Goal: Entertainment & Leisure: Consume media (video, audio)

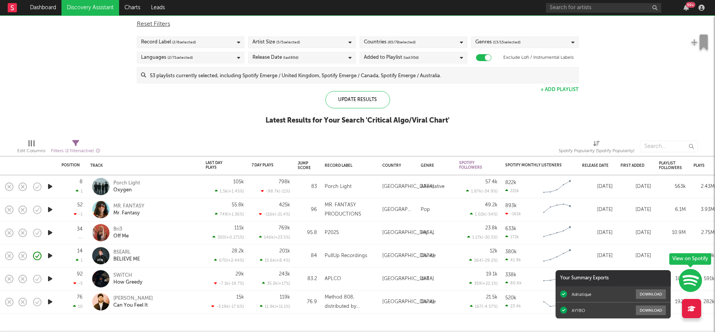
click at [689, 8] on div "99 +" at bounding box center [686, 8] width 12 height 6
click at [683, 7] on icon "button" at bounding box center [685, 8] width 5 height 6
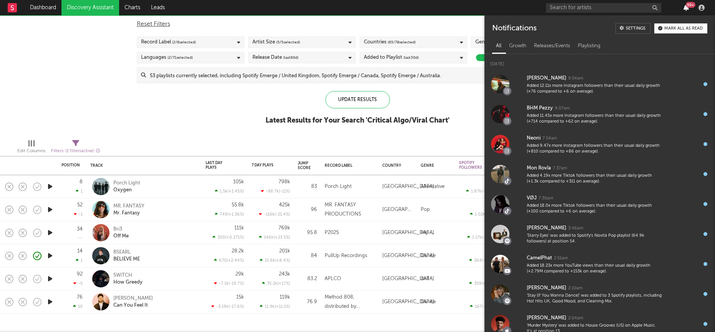
click at [683, 7] on icon "button" at bounding box center [685, 8] width 5 height 6
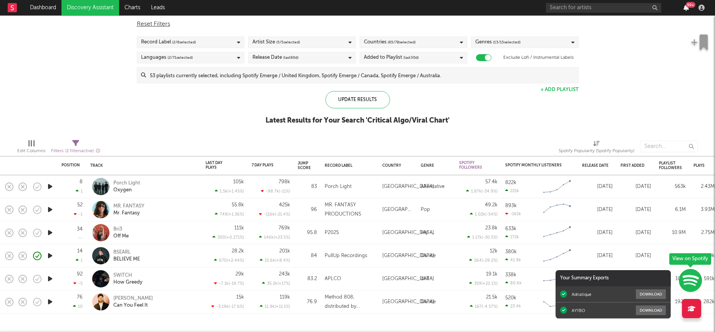
click at [683, 7] on icon "button" at bounding box center [685, 8] width 5 height 6
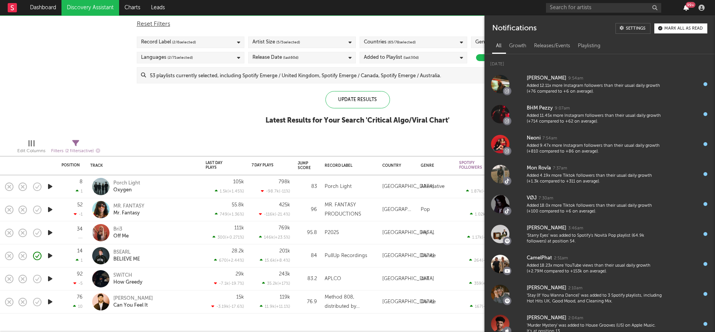
click at [683, 7] on icon "button" at bounding box center [685, 8] width 5 height 6
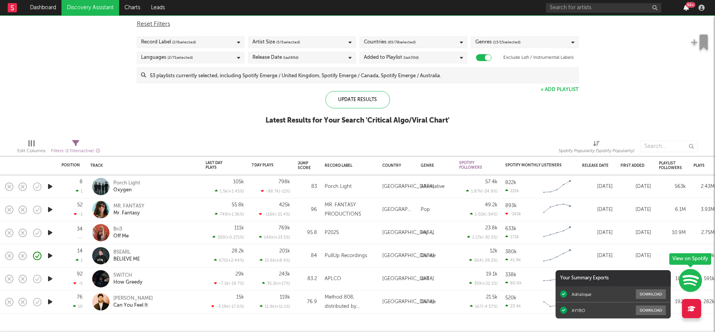
click at [683, 7] on icon "button" at bounding box center [685, 8] width 5 height 6
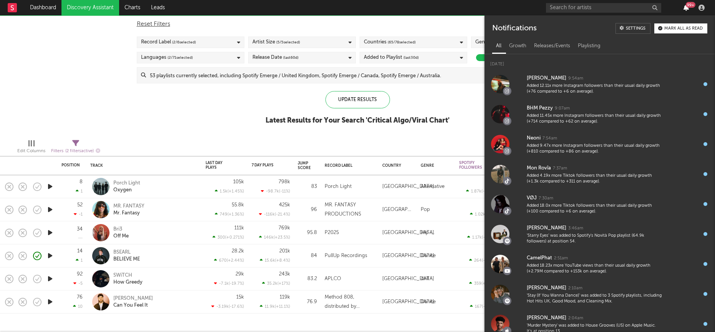
click at [683, 7] on icon "button" at bounding box center [685, 8] width 5 height 6
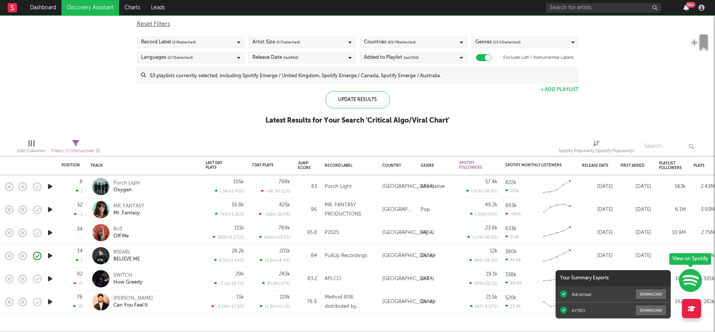
click at [683, 7] on icon "button" at bounding box center [685, 8] width 5 height 6
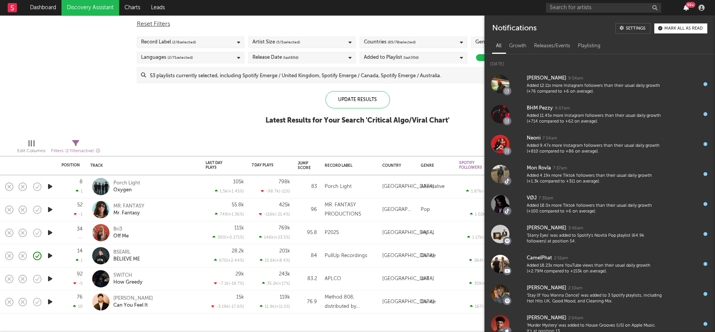
click at [683, 7] on icon "button" at bounding box center [685, 8] width 5 height 6
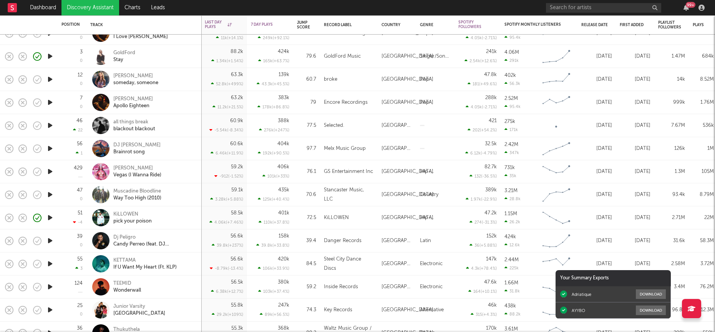
drag, startPoint x: 51, startPoint y: 71, endPoint x: 48, endPoint y: 61, distance: 11.2
click at [50, 53] on icon "button" at bounding box center [50, 56] width 8 height 10
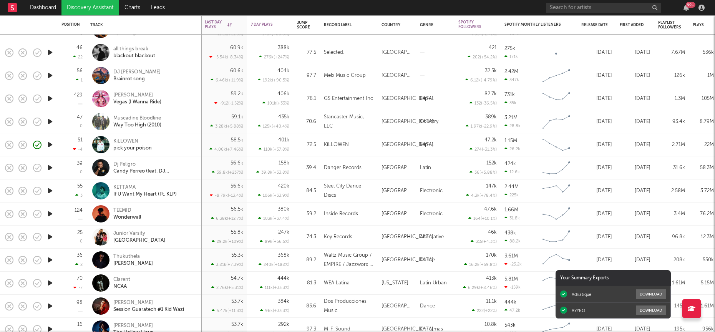
drag, startPoint x: 47, startPoint y: 212, endPoint x: 177, endPoint y: 469, distance: 288.1
click at [177, 332] on html "Dashboard Discovery Assistant Charts Leads 99 + Notifications Settings Mark all…" at bounding box center [357, 166] width 715 height 332
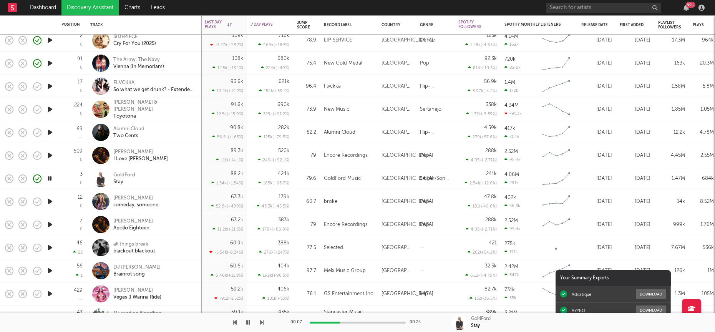
click at [51, 201] on icon "button" at bounding box center [50, 202] width 8 height 10
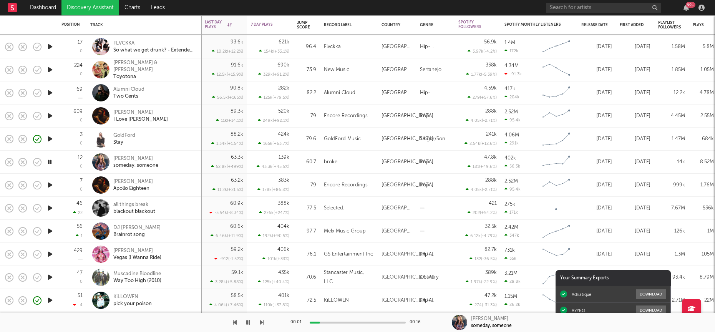
click at [51, 207] on icon "button" at bounding box center [50, 208] width 8 height 10
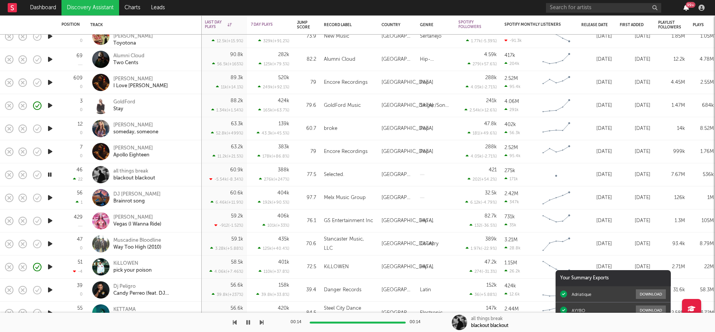
click at [686, 8] on icon "button" at bounding box center [685, 8] width 5 height 6
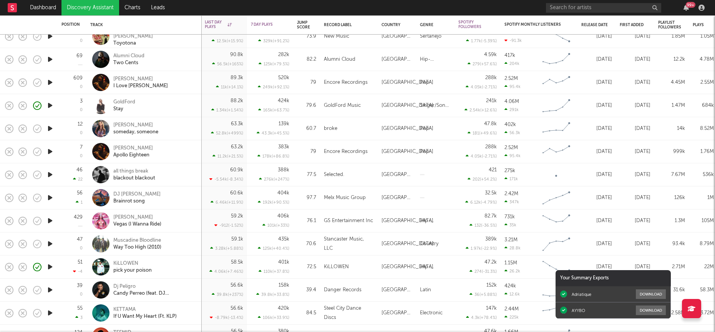
click at [683, 2] on div "99 +" at bounding box center [626, 7] width 161 height 15
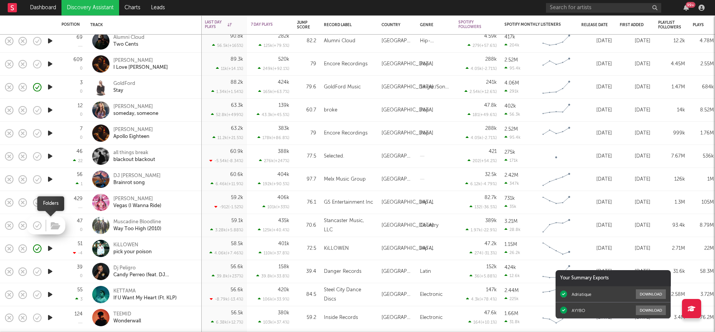
click at [50, 228] on button "button" at bounding box center [56, 227] width 12 height 12
click at [54, 197] on div at bounding box center [49, 202] width 15 height 23
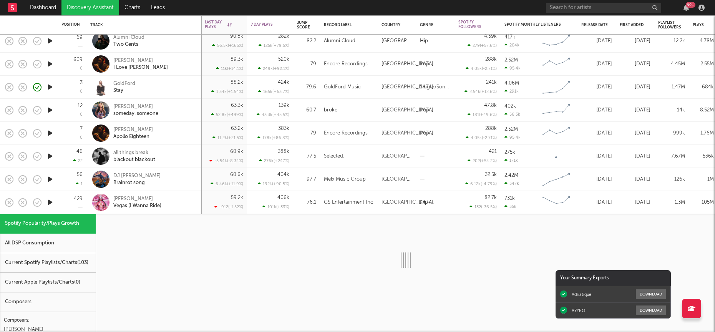
click at [58, 200] on div "429" at bounding box center [72, 202] width 29 height 23
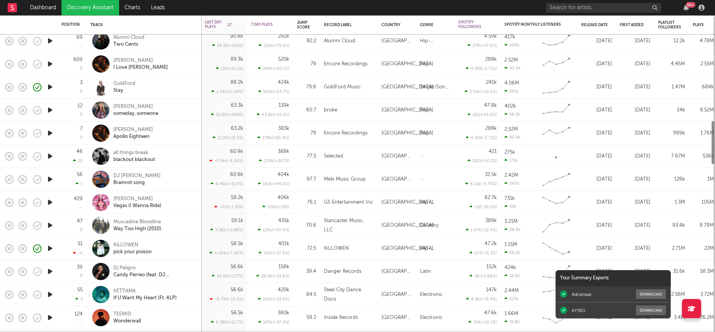
click at [48, 200] on icon "button" at bounding box center [50, 202] width 8 height 10
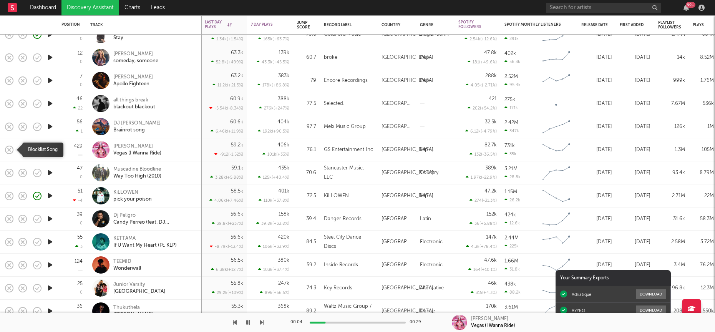
click at [7, 149] on icon "button" at bounding box center [9, 149] width 11 height 11
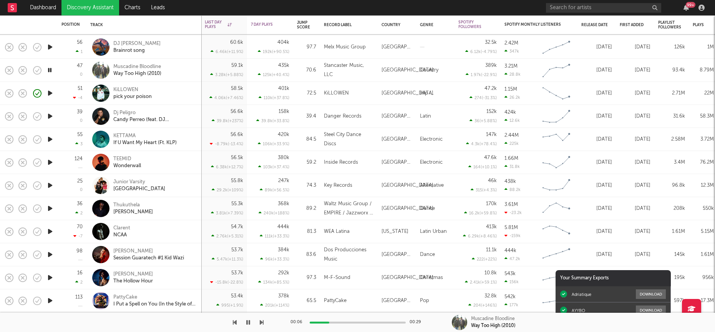
drag, startPoint x: 47, startPoint y: 114, endPoint x: 70, endPoint y: 127, distance: 26.2
click at [70, 127] on div "609 0 3 0 12 0 7 0 46 22 56 1 47 0 51 -4 39 0 55 3 124 25 0 36 2 70 -7 98 16 2 …" at bounding box center [101, 330] width 202 height 2169
click at [46, 114] on icon "button" at bounding box center [50, 116] width 8 height 10
click at [5, 115] on icon "button" at bounding box center [9, 116] width 8 height 8
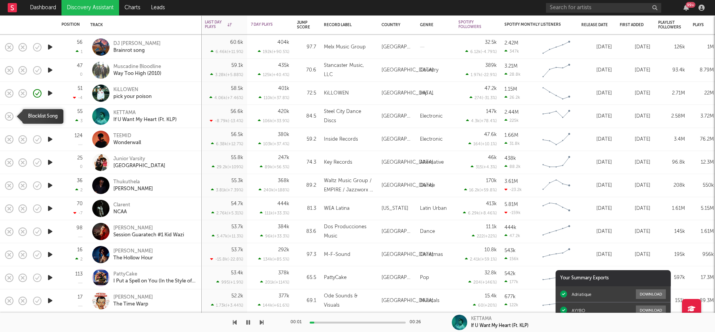
click at [8, 116] on icon "button" at bounding box center [9, 116] width 11 height 11
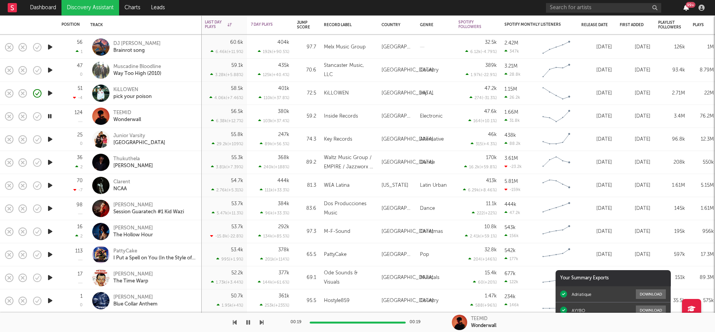
click at [685, 8] on icon "button" at bounding box center [685, 8] width 5 height 6
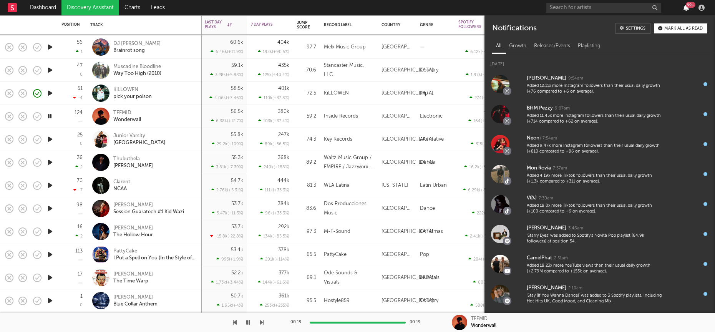
click at [685, 8] on icon "button" at bounding box center [685, 8] width 5 height 6
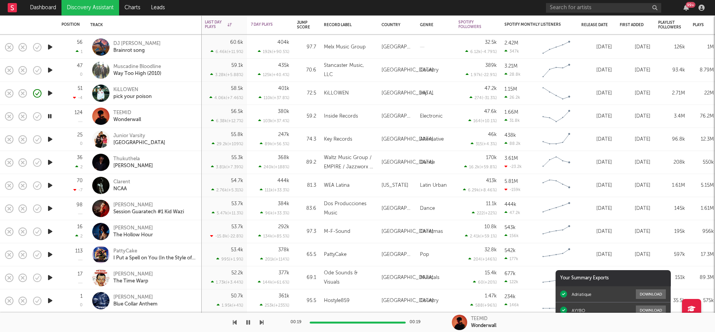
click at [56, 140] on div at bounding box center [49, 139] width 15 height 23
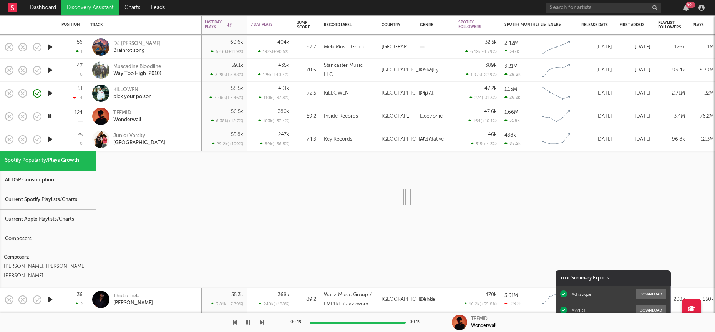
click at [56, 140] on div at bounding box center [49, 139] width 15 height 23
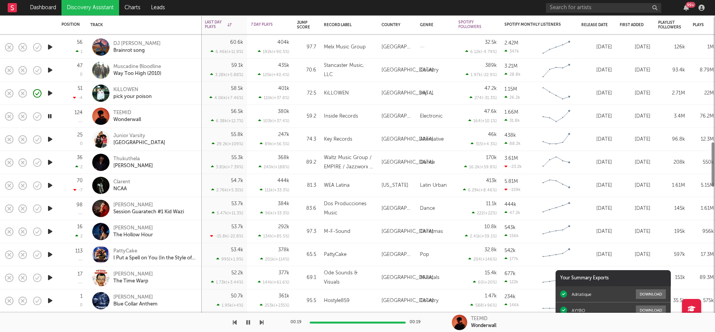
click at [52, 140] on icon "button" at bounding box center [50, 139] width 8 height 10
click at [46, 161] on icon "button" at bounding box center [50, 162] width 8 height 10
click at [684, 3] on div "99 +" at bounding box center [626, 7] width 161 height 15
click at [685, 7] on icon "button" at bounding box center [685, 8] width 5 height 6
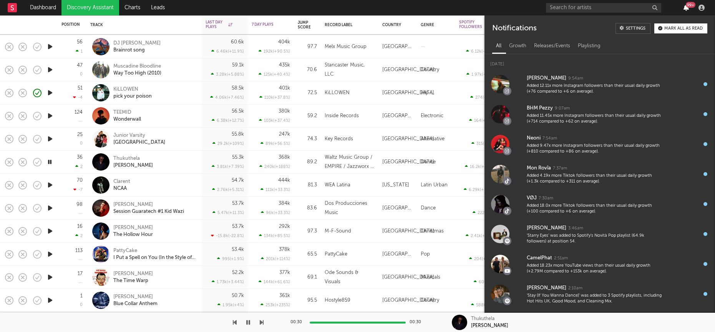
click at [685, 7] on icon "button" at bounding box center [685, 8] width 5 height 6
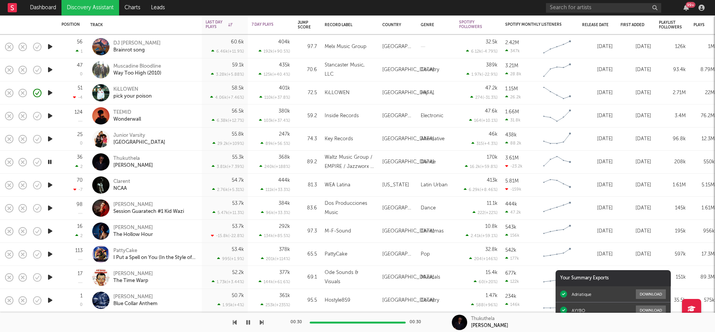
click at [50, 185] on icon "button" at bounding box center [50, 185] width 8 height 10
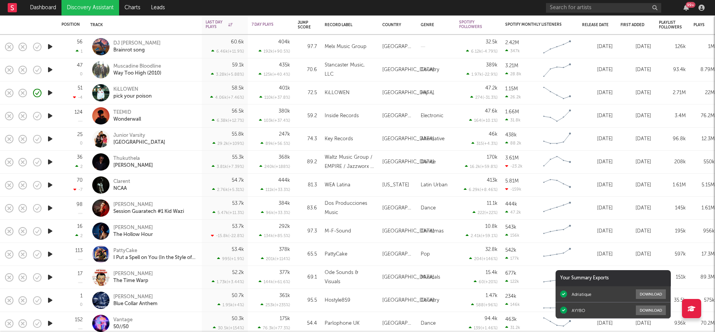
click at [50, 185] on icon "button" at bounding box center [50, 185] width 8 height 10
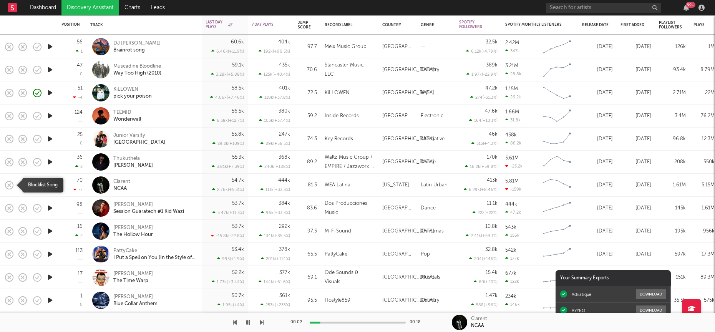
click at [7, 185] on icon "button" at bounding box center [9, 185] width 11 height 11
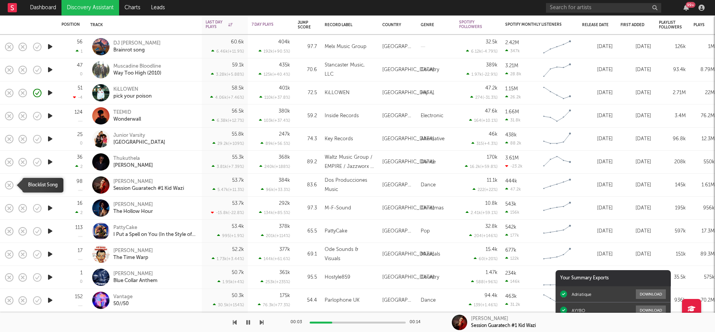
click at [8, 186] on rect "button" at bounding box center [9, 184] width 3 height 3
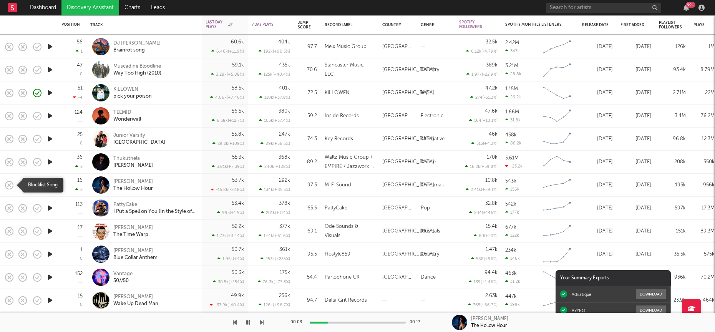
click at [8, 186] on rect "button" at bounding box center [9, 184] width 3 height 3
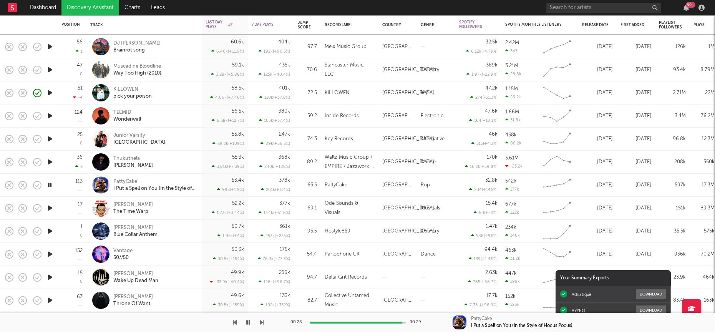
drag, startPoint x: 7, startPoint y: 184, endPoint x: 7, endPoint y: 171, distance: 12.7
click at [7, 171] on div "3 0 GoldFord Stay 88.2k 1.34k ( +1.54 % ) 424k 165k ( +63.7 % ) 79.6 GoldFord M…" at bounding box center [397, 272] width 795 height 2053
click at [8, 184] on rect "button" at bounding box center [9, 184] width 3 height 3
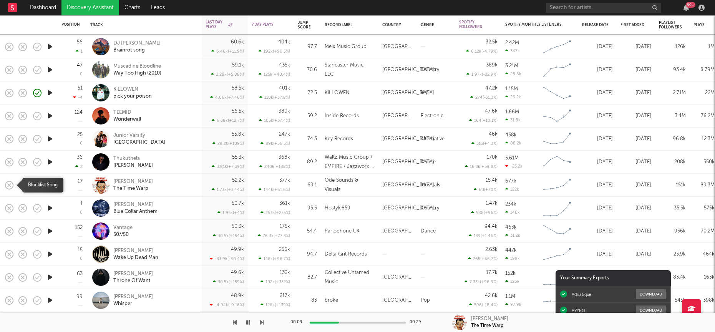
click at [9, 187] on icon "button" at bounding box center [9, 185] width 11 height 11
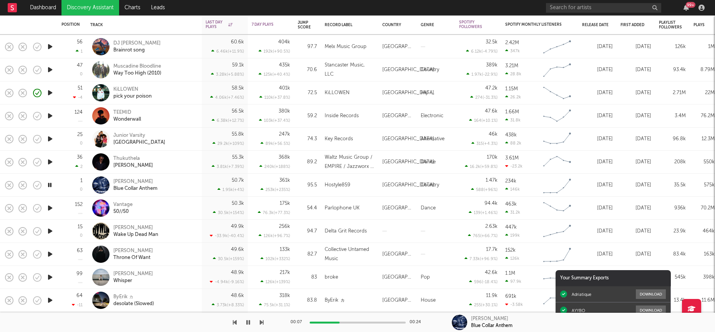
click at [48, 209] on icon "button" at bounding box center [50, 208] width 8 height 10
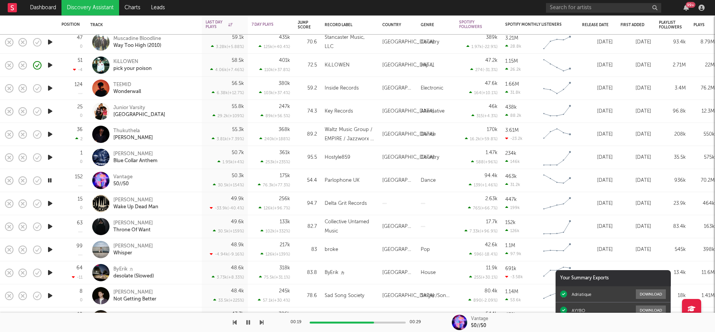
click at [54, 197] on div at bounding box center [49, 203] width 15 height 23
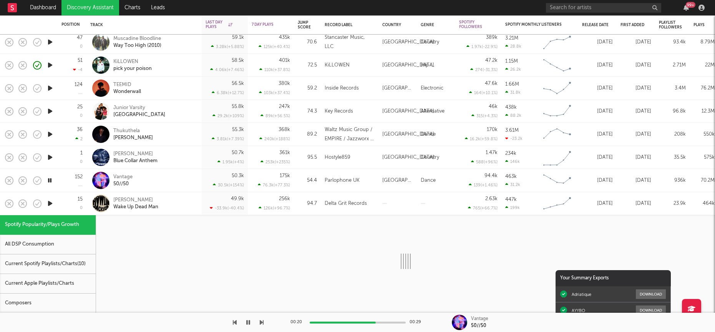
click at [54, 197] on div at bounding box center [49, 203] width 15 height 23
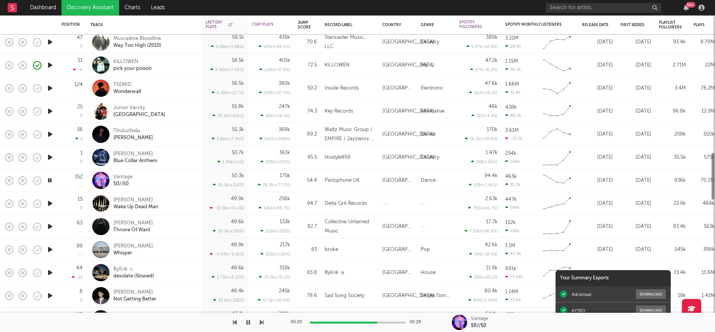
click at [51, 199] on icon "button" at bounding box center [50, 204] width 8 height 10
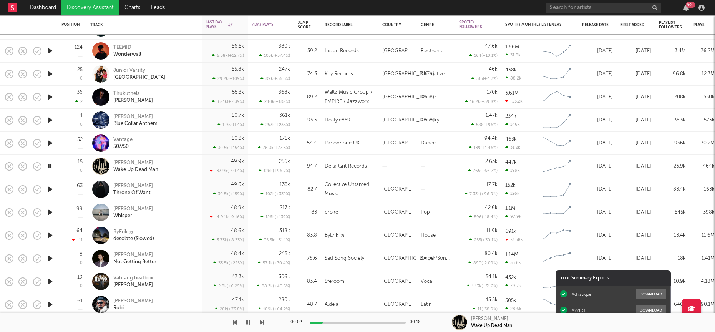
click at [51, 189] on icon "button" at bounding box center [50, 189] width 8 height 10
click at [8, 187] on rect "button" at bounding box center [9, 188] width 3 height 3
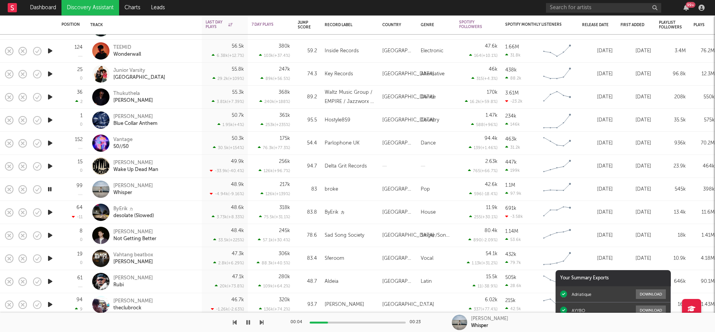
drag, startPoint x: 7, startPoint y: 187, endPoint x: 77, endPoint y: 100, distance: 112.1
click at [77, 100] on div "7 0 [PERSON_NAME] Apollo Eighteen 63.2k 11.2k ( +21.5 % ) 383k 178k ( +86.8 % )…" at bounding box center [397, 173] width 795 height 1984
click at [168, 183] on div "[PERSON_NAME] Whisper" at bounding box center [154, 189] width 83 height 14
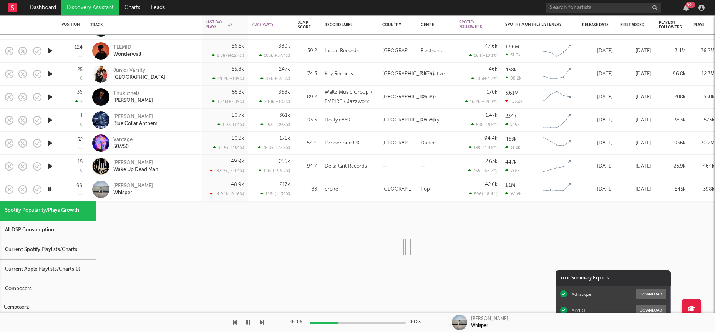
select select "1w"
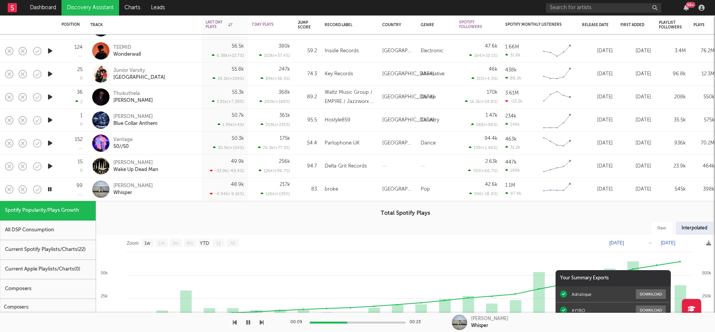
click at [168, 183] on div "[PERSON_NAME] Whisper" at bounding box center [154, 189] width 83 height 14
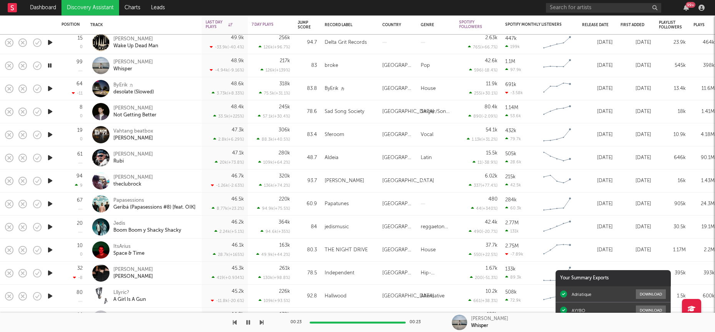
click at [50, 88] on icon "button" at bounding box center [50, 89] width 8 height 10
click at [8, 88] on icon "button" at bounding box center [9, 88] width 11 height 11
